Goal: Task Accomplishment & Management: Use online tool/utility

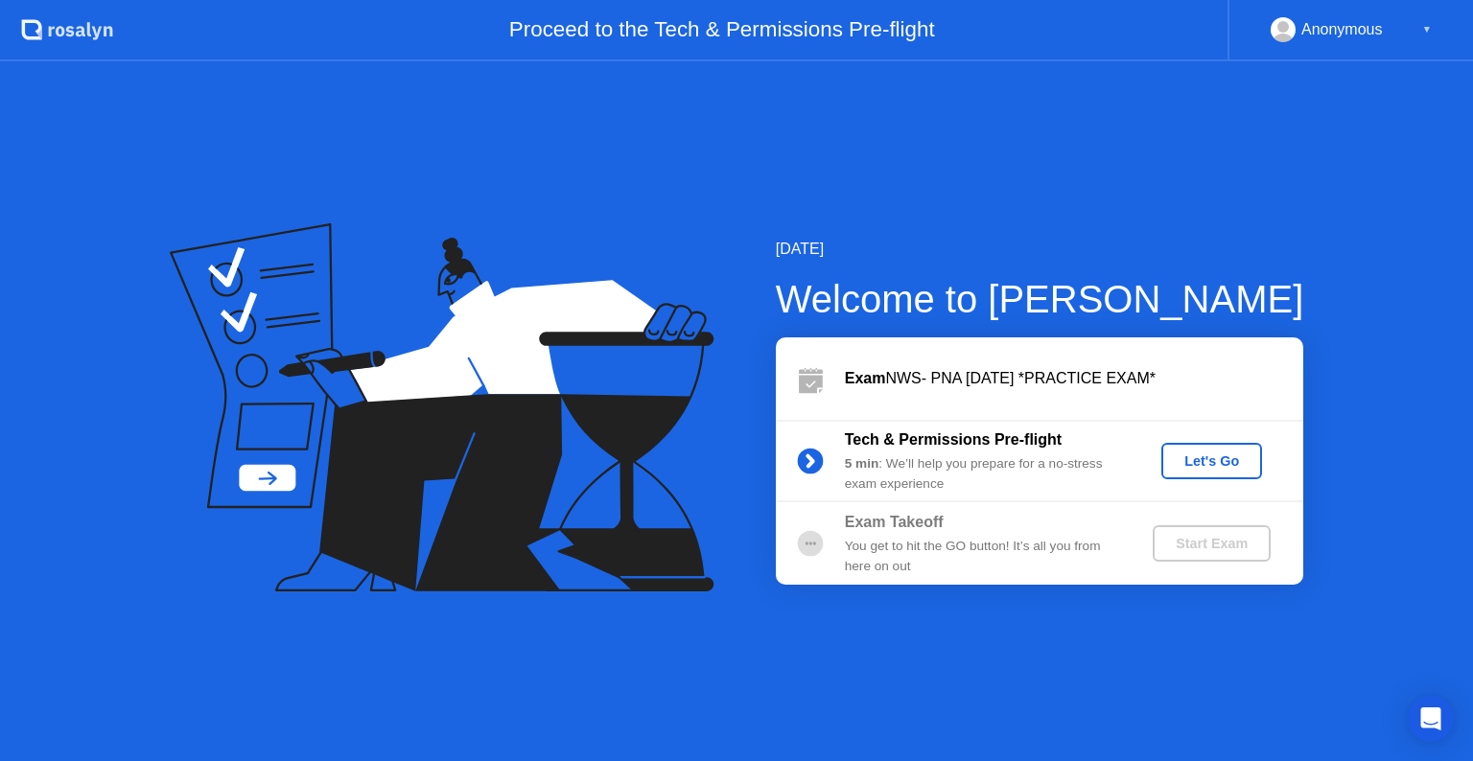
click at [1217, 459] on div "Let's Go" at bounding box center [1211, 461] width 85 height 15
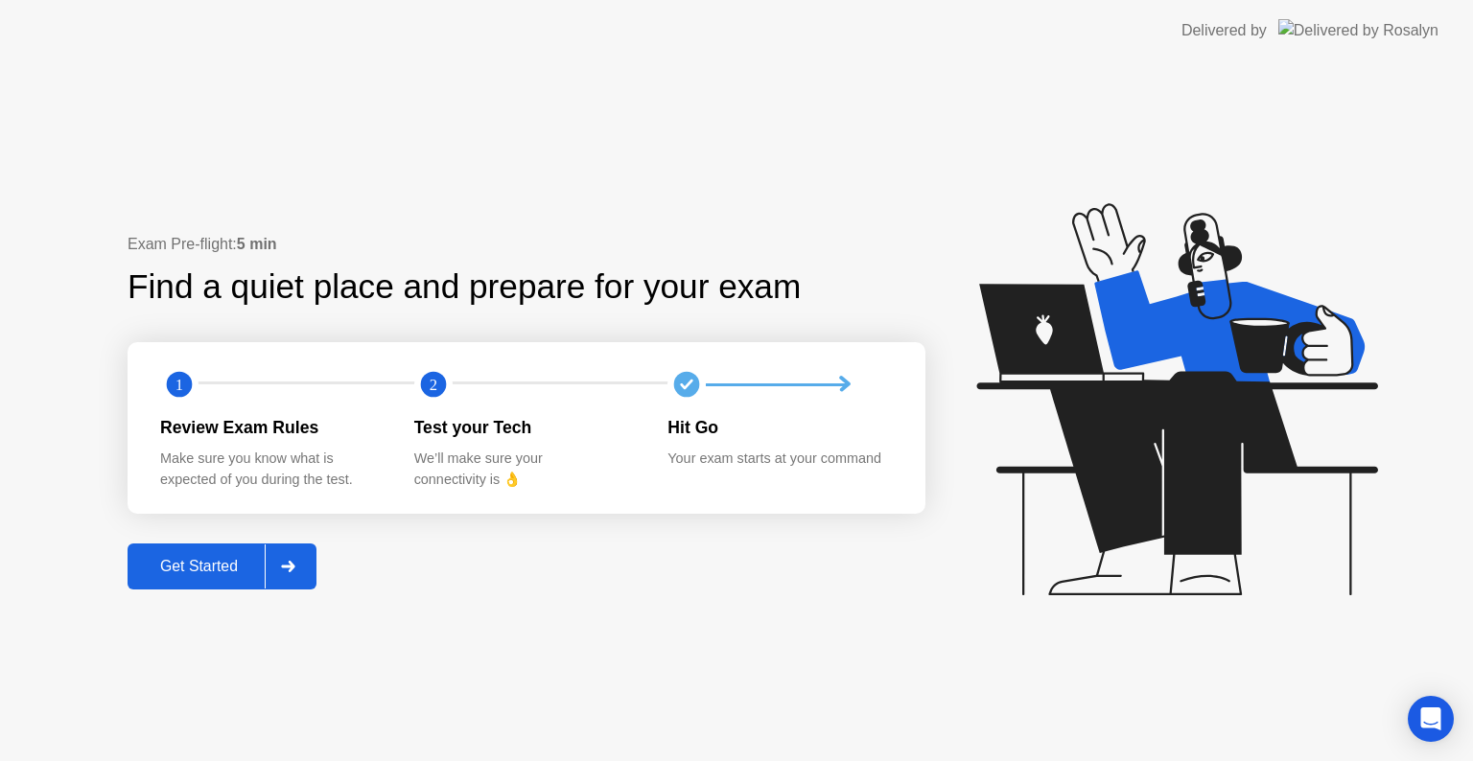
click at [236, 568] on div "Get Started" at bounding box center [198, 566] width 131 height 17
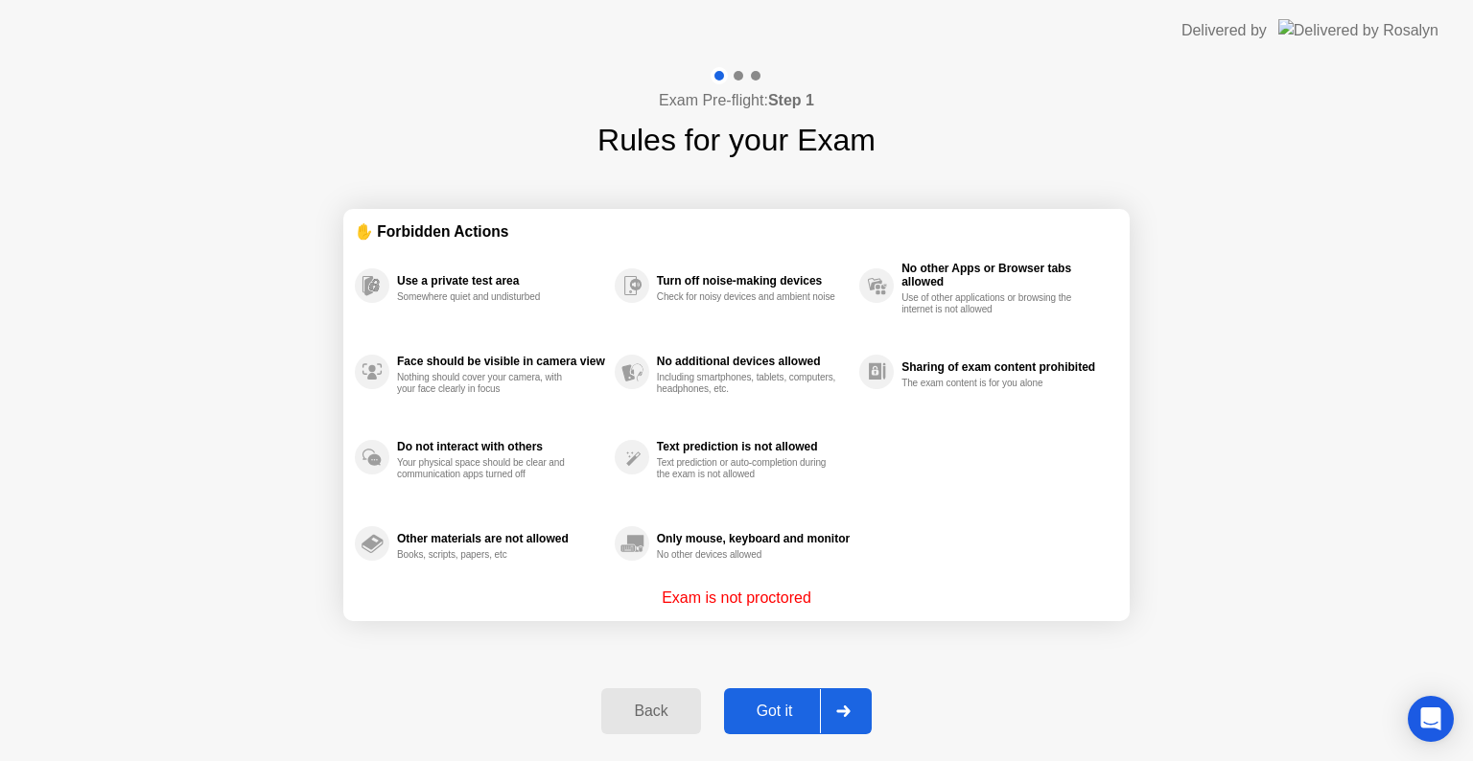
click at [763, 703] on div "Got it" at bounding box center [775, 711] width 90 height 17
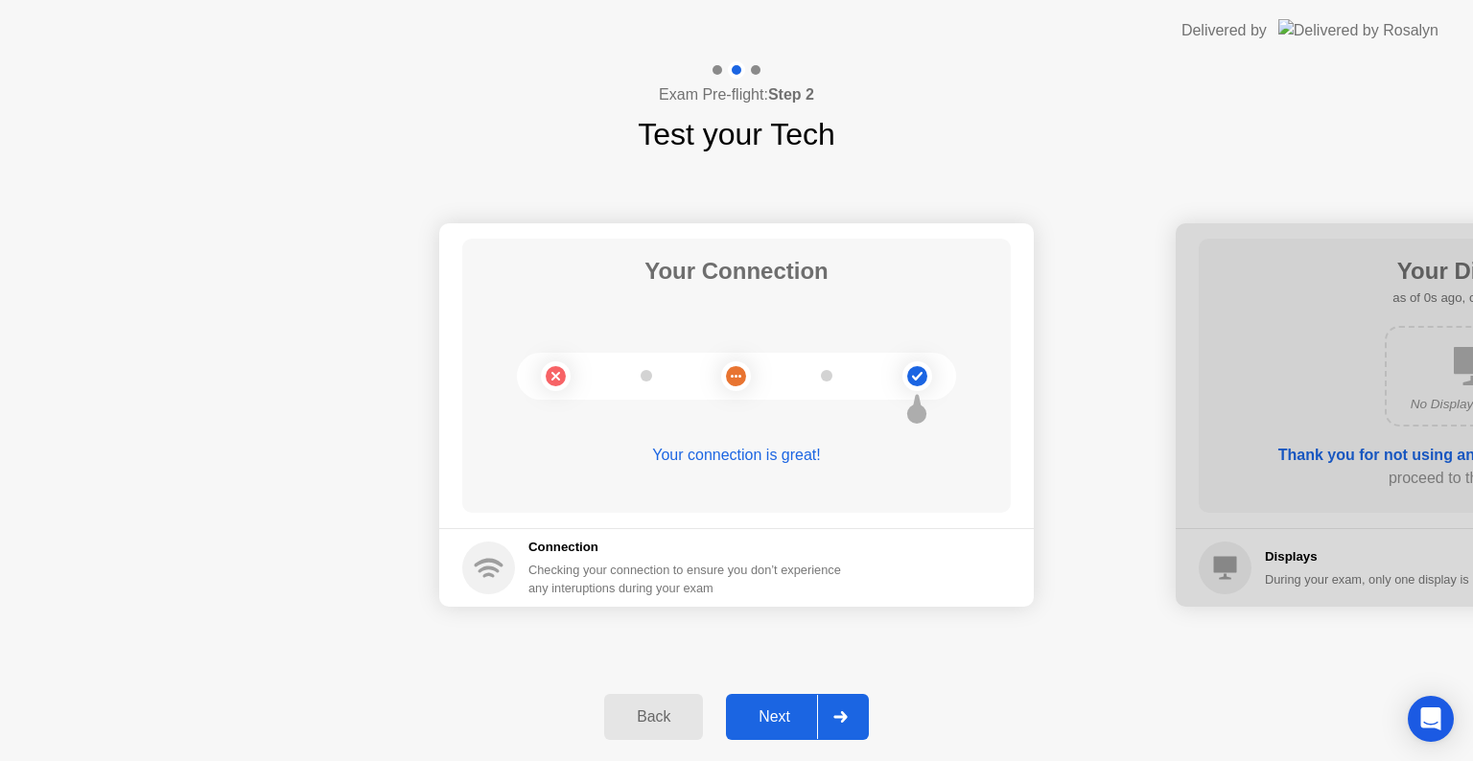
click at [779, 717] on div "Next" at bounding box center [774, 717] width 85 height 17
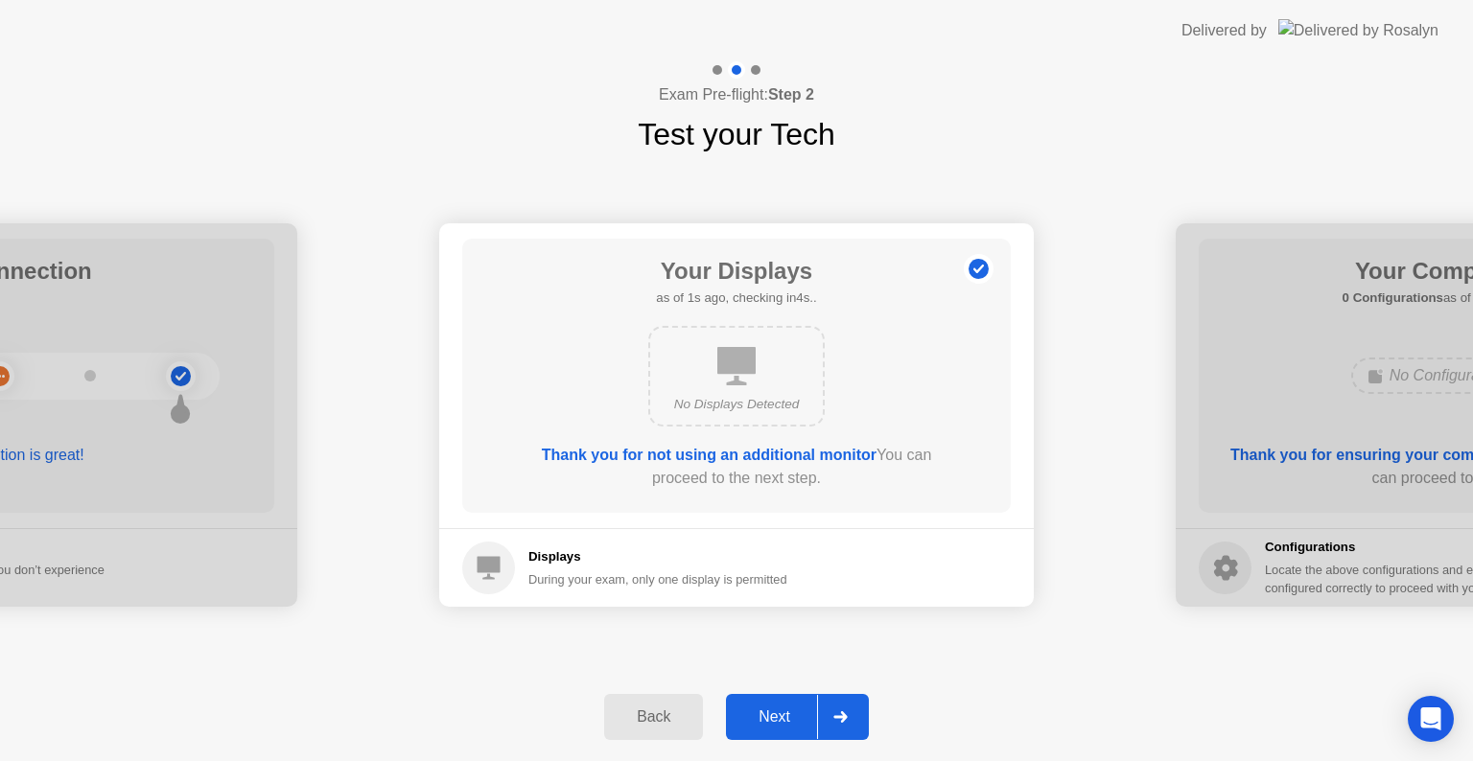
click at [779, 717] on div "Next" at bounding box center [774, 717] width 85 height 17
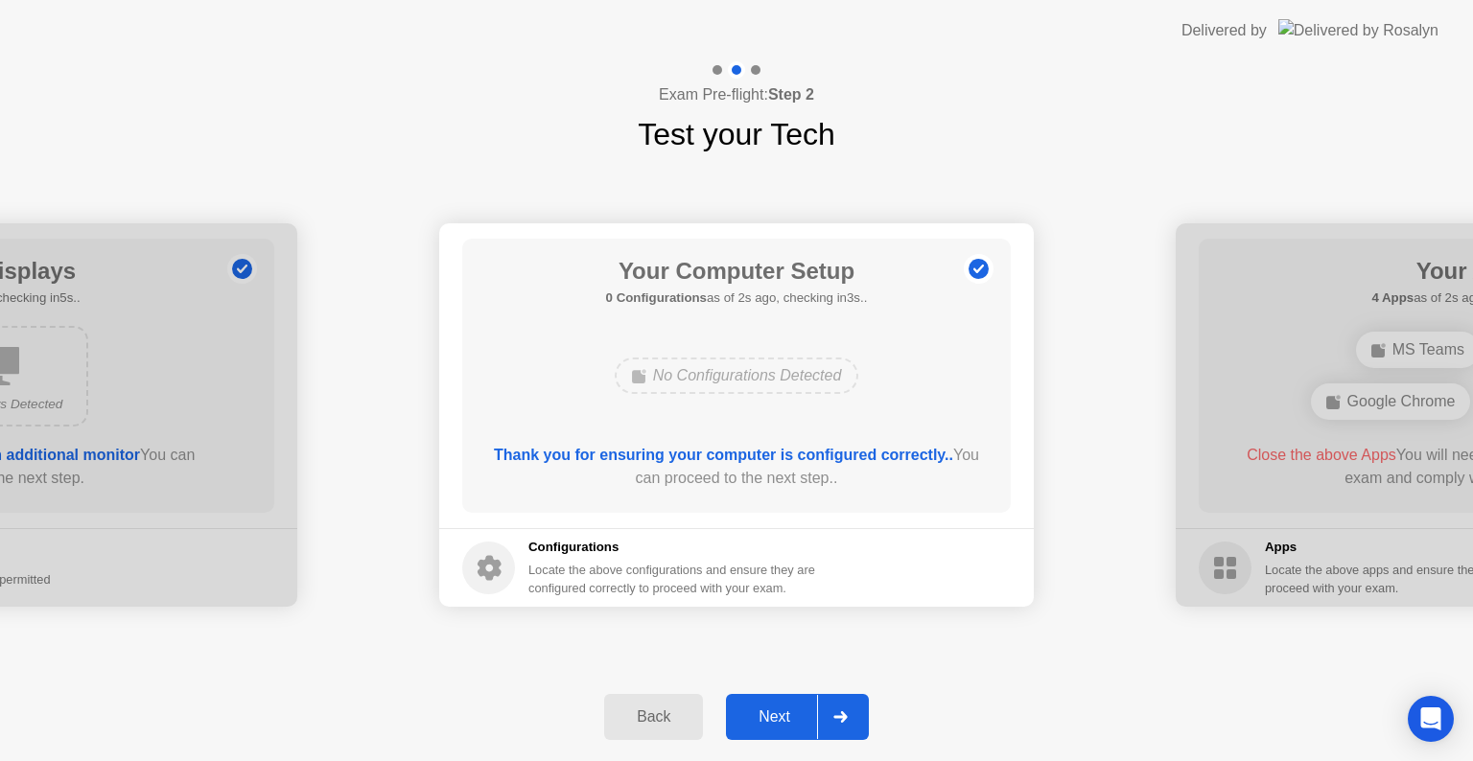
click at [779, 717] on div "Next" at bounding box center [774, 717] width 85 height 17
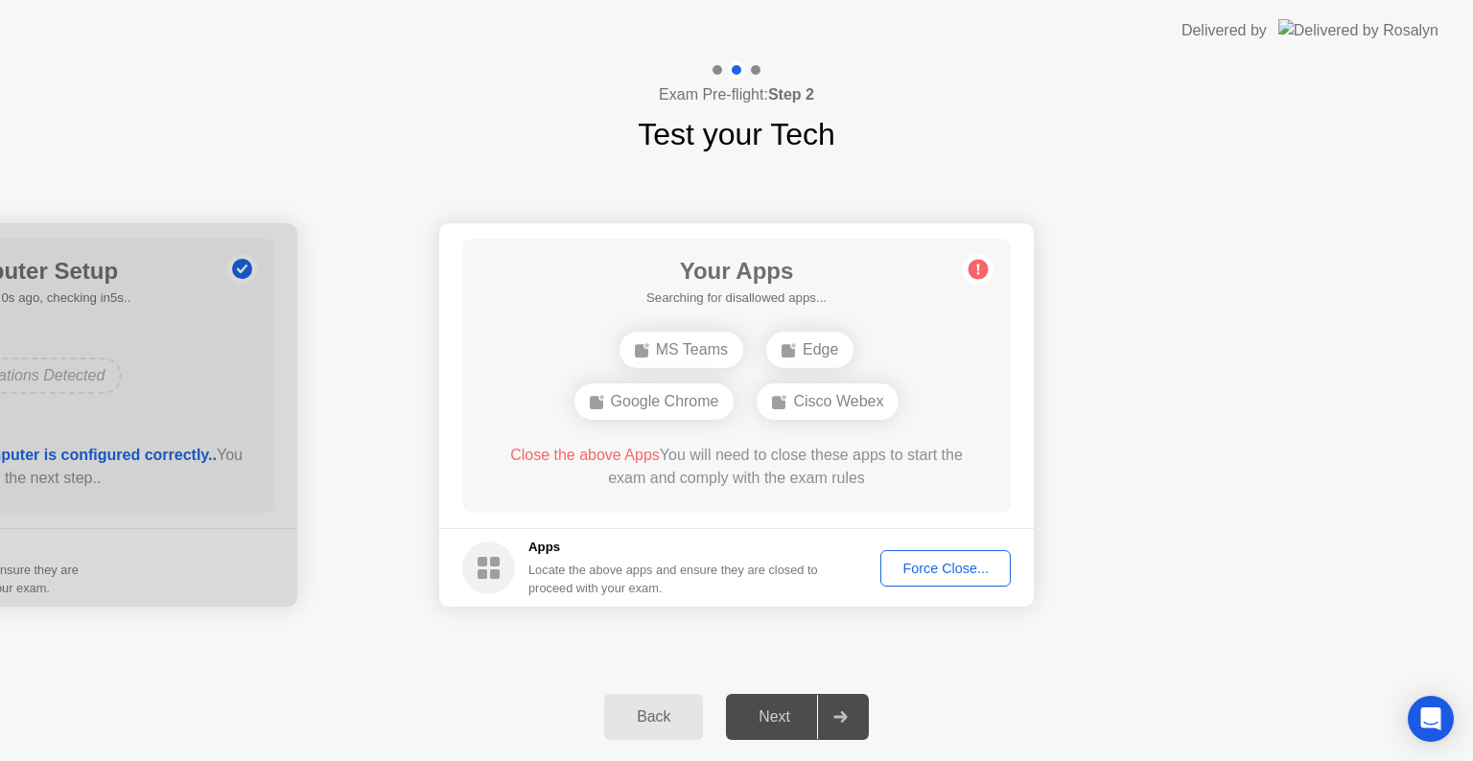
click at [776, 715] on div "Next" at bounding box center [774, 717] width 85 height 17
click at [838, 708] on div at bounding box center [840, 717] width 46 height 44
click at [851, 710] on div at bounding box center [840, 717] width 46 height 44
click at [780, 718] on div "Next" at bounding box center [774, 717] width 85 height 17
click at [850, 710] on div at bounding box center [840, 717] width 46 height 44
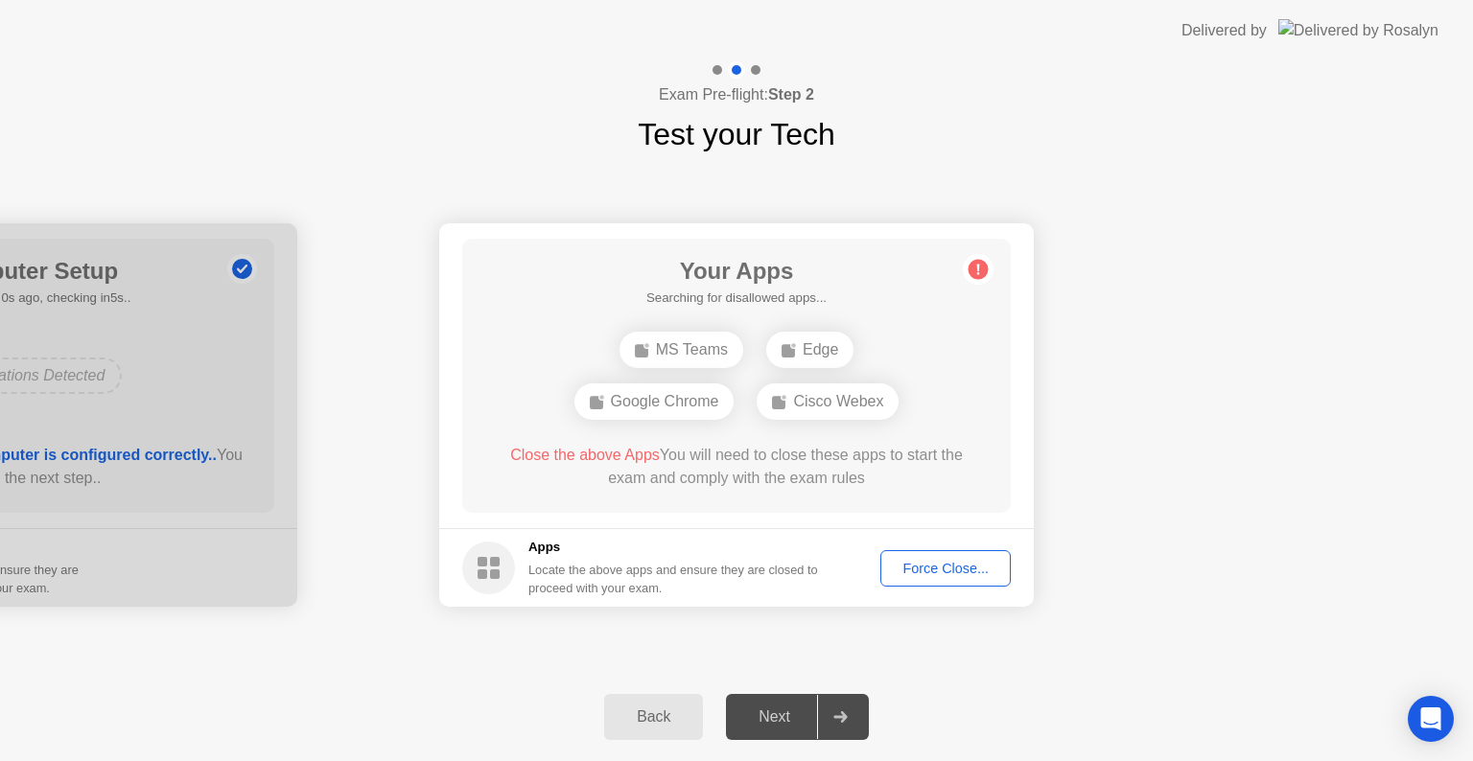
click at [836, 717] on icon at bounding box center [839, 718] width 13 height 12
click at [864, 380] on div "Cisco Webex" at bounding box center [865, 376] width 142 height 36
click at [932, 566] on div "Force Close..." at bounding box center [945, 568] width 117 height 15
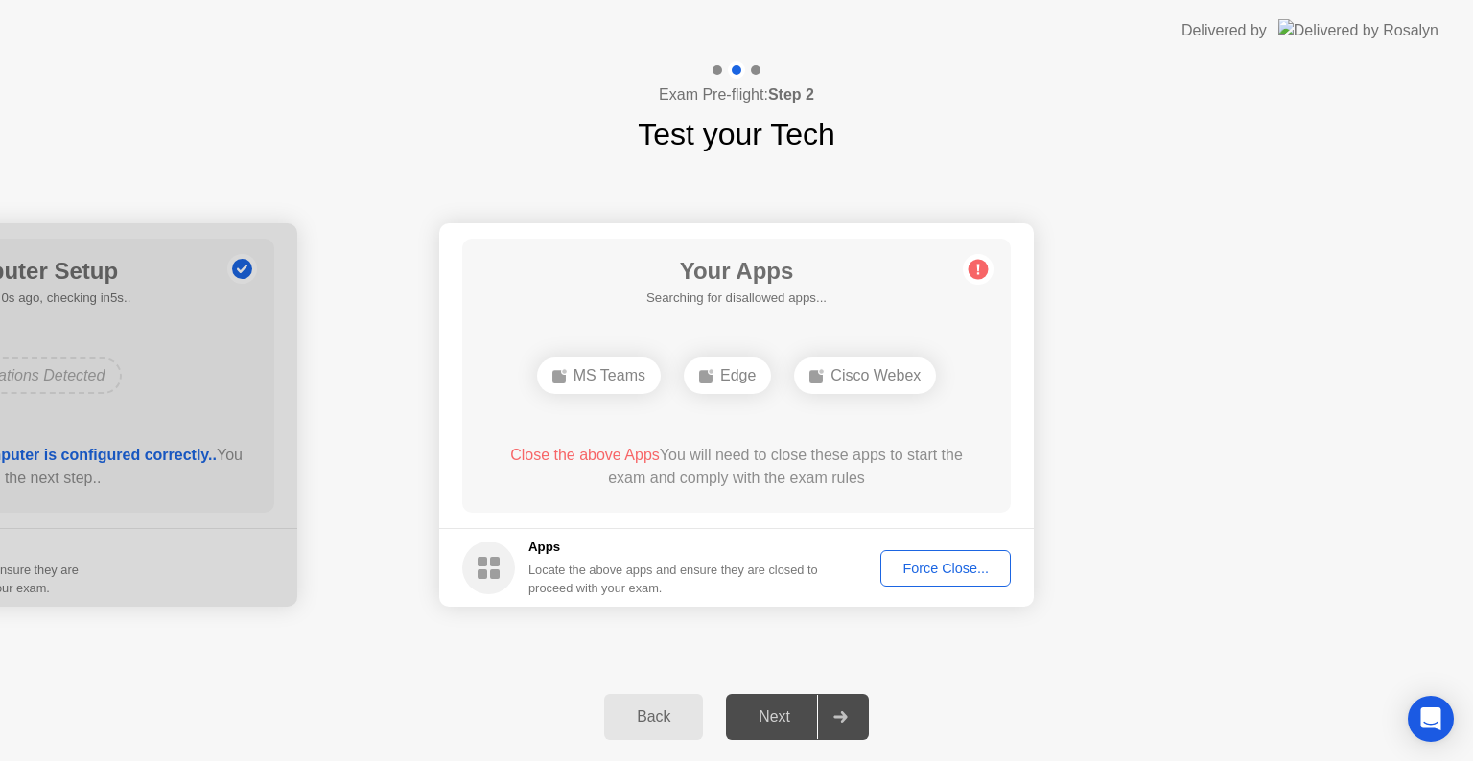
click at [771, 716] on div "Next" at bounding box center [774, 717] width 85 height 17
click at [923, 571] on div "Force Close..." at bounding box center [945, 568] width 117 height 15
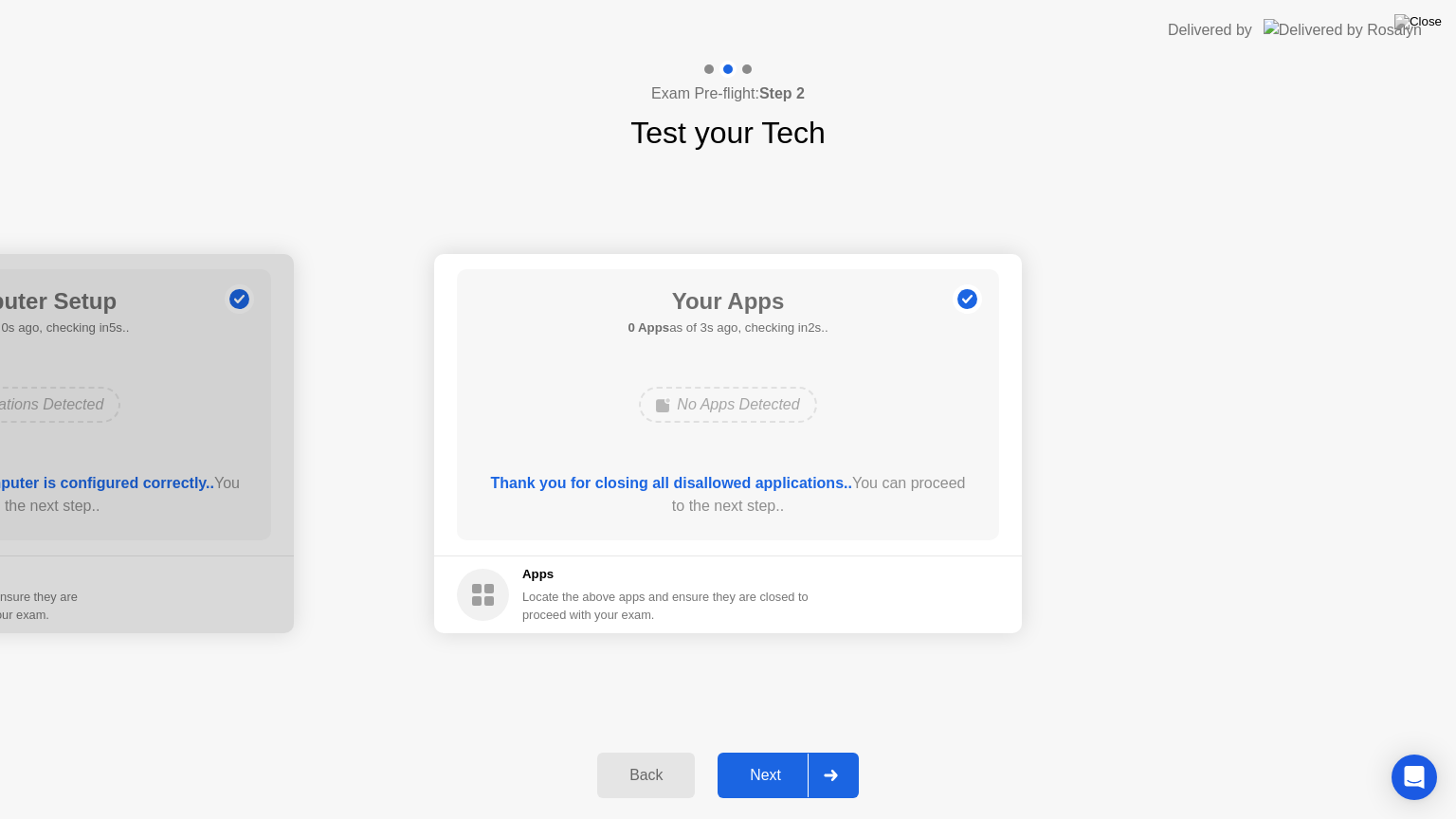
click at [781, 752] on div "Next" at bounding box center [765, 775] width 84 height 17
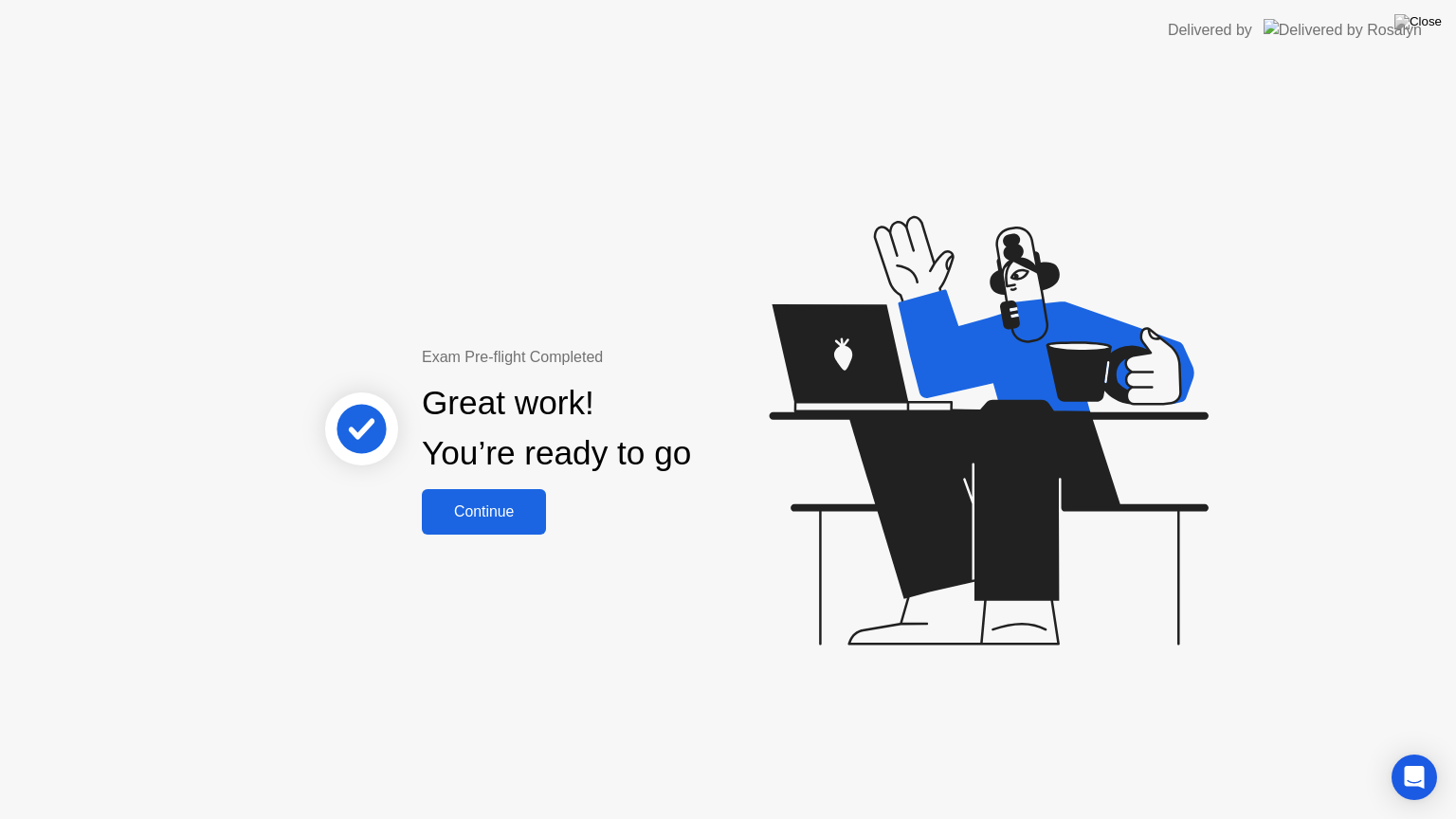
click at [465, 489] on button "Continue" at bounding box center [484, 512] width 125 height 45
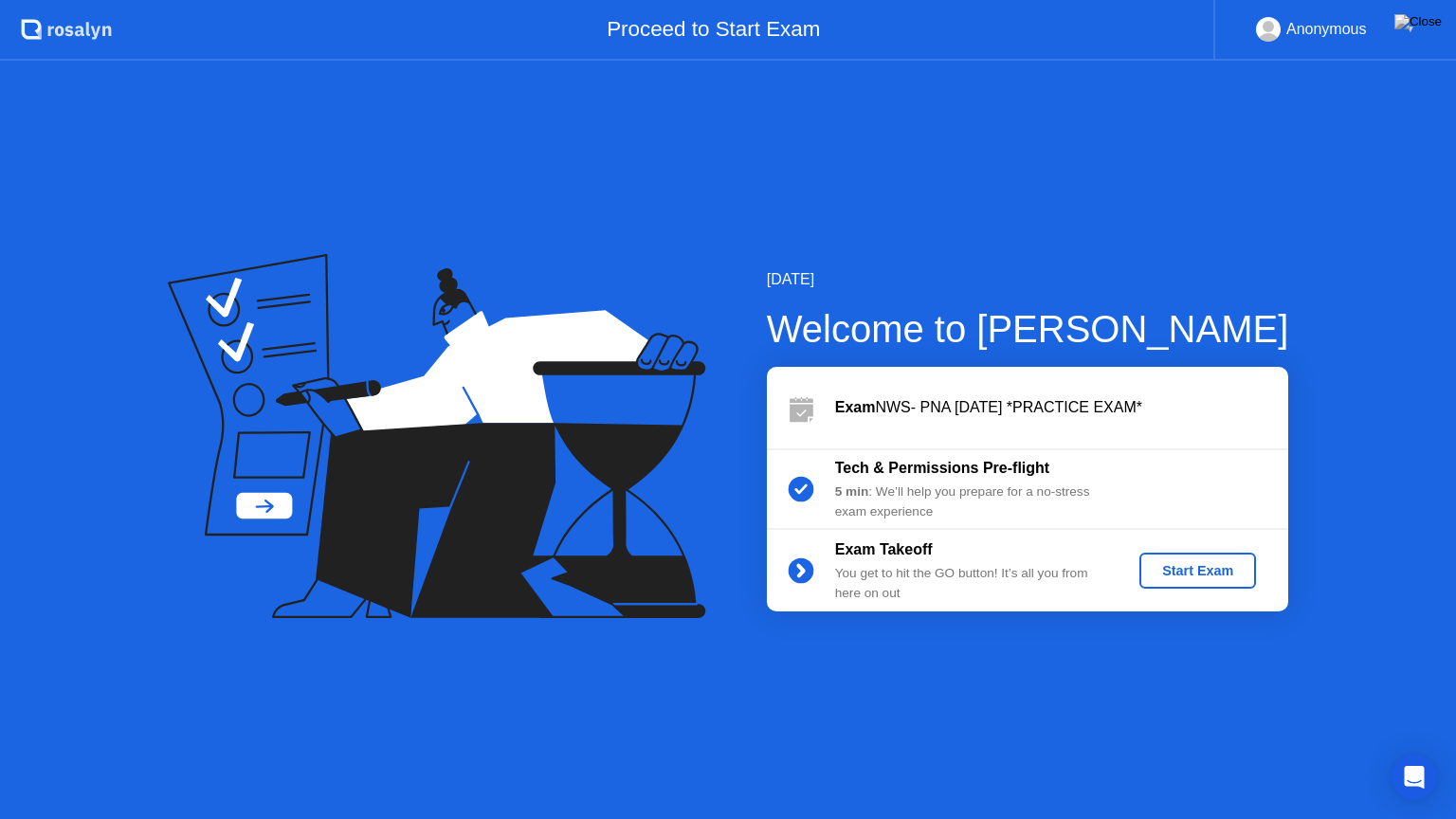
click at [1212, 570] on div "Start Exam" at bounding box center [1197, 570] width 102 height 15
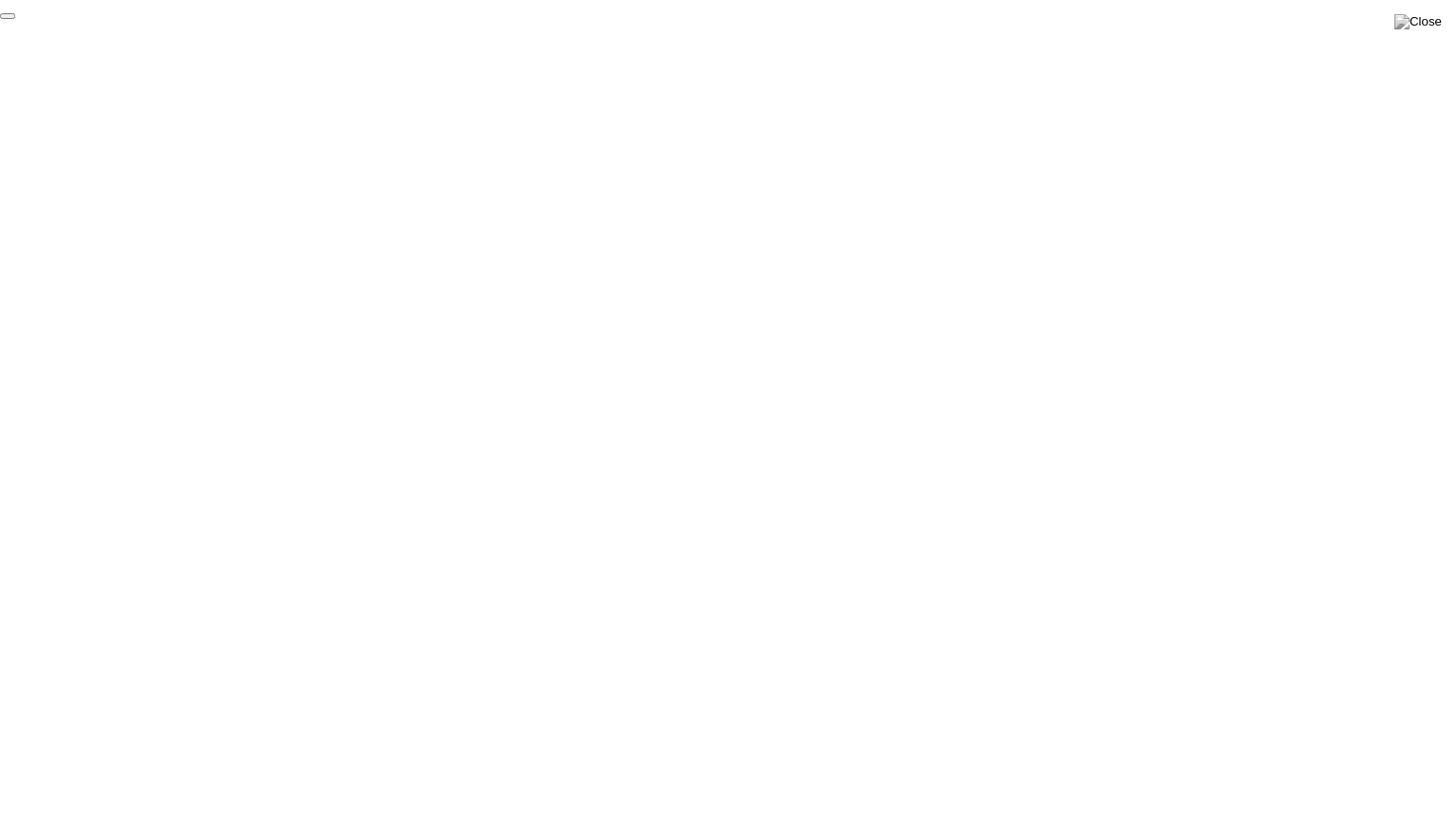
click div "End Proctoring Session"
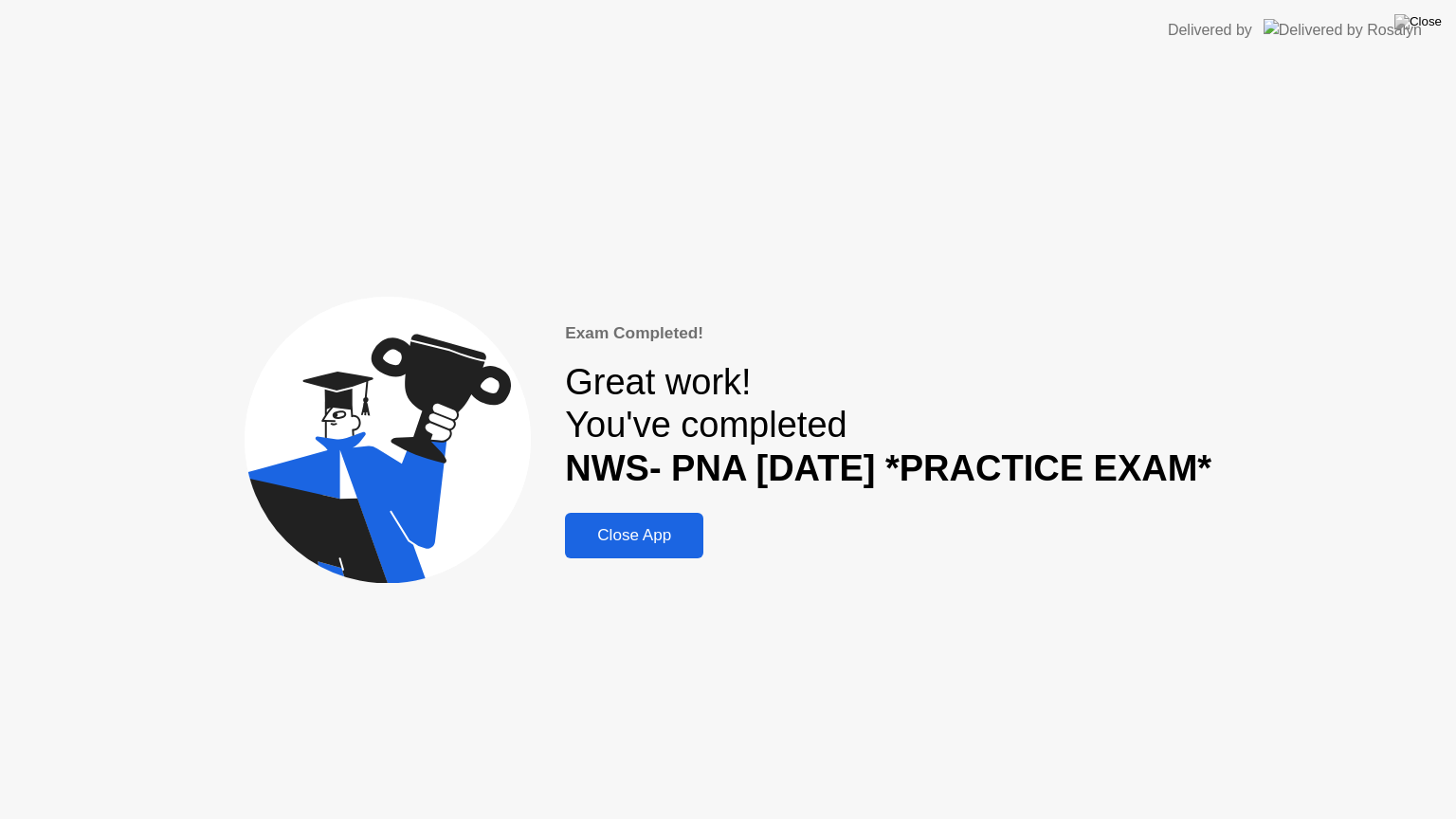
click at [672, 536] on div "Close App" at bounding box center [634, 534] width 128 height 19
